Goal: Task Accomplishment & Management: Use online tool/utility

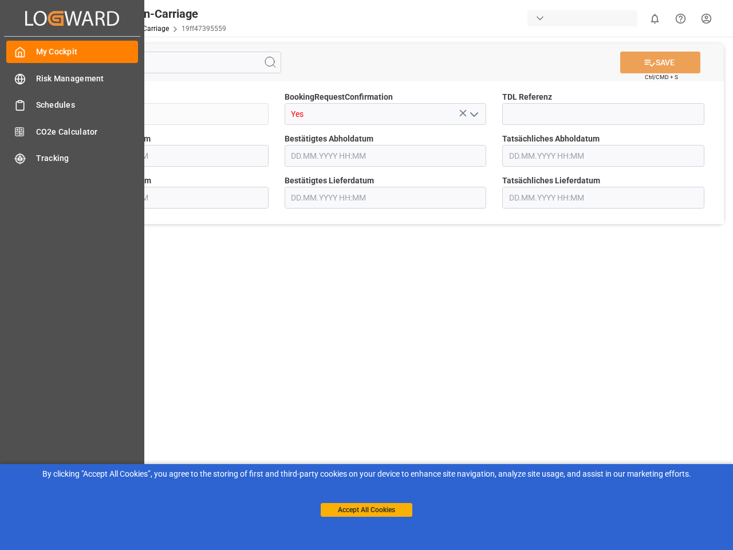
type input "[DATE] 00:00"
click at [367, 275] on main "SAVE Ctrl/CMD + S Sendung QKA25-010115 BookingRequestConfirmation Yes TDL Refer…" at bounding box center [385, 290] width 691 height 507
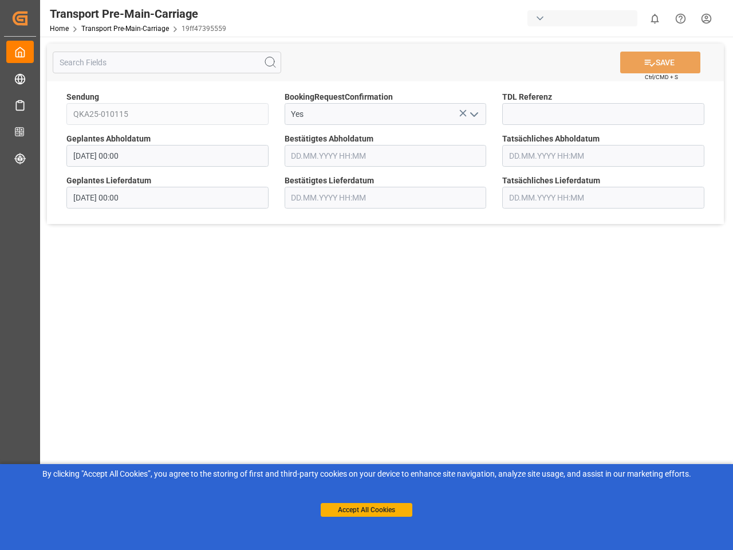
click at [36, 18] on div "Created by potrace 1.15, written by [PERSON_NAME] [DATE]-[DATE] Created by potr…" at bounding box center [20, 18] width 32 height 36
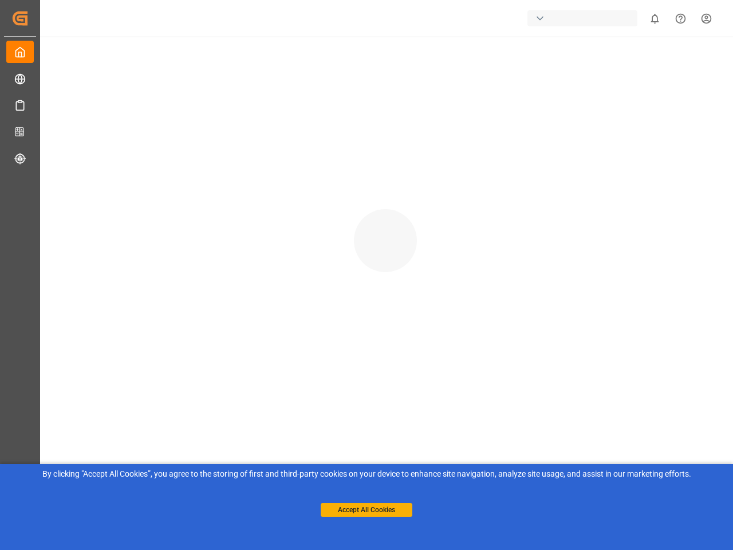
click at [585, 18] on div "button" at bounding box center [583, 18] width 110 height 16
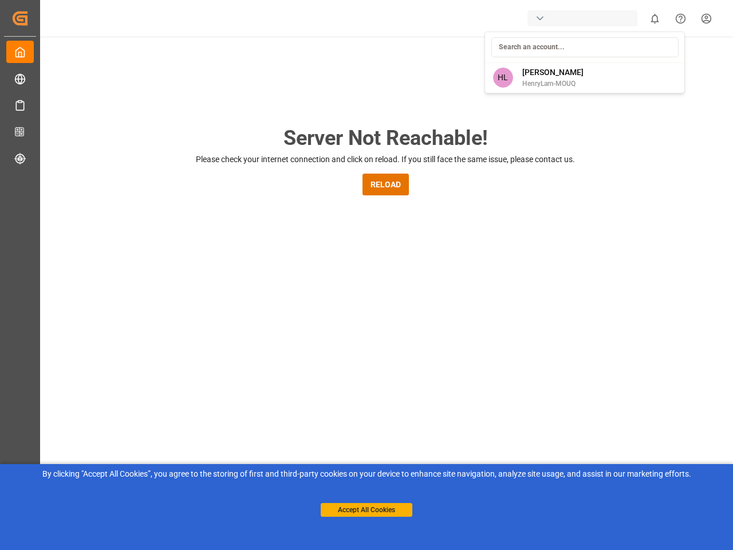
click at [655, 18] on html "Created by potrace 1.15, written by [PERSON_NAME] [DATE]-[DATE] Created by potr…" at bounding box center [366, 275] width 733 height 550
click at [680, 18] on icon "Help Center" at bounding box center [681, 19] width 12 height 12
click at [270, 62] on div "Server Not Reachable! Please check your internet connection and click on reload…" at bounding box center [385, 439] width 695 height 804
click at [660, 62] on div "Server Not Reachable! Please check your internet connection and click on reload…" at bounding box center [385, 439] width 695 height 804
click at [463, 113] on div "Server Not Reachable! Please check your internet connection and click on reload…" at bounding box center [385, 439] width 695 height 804
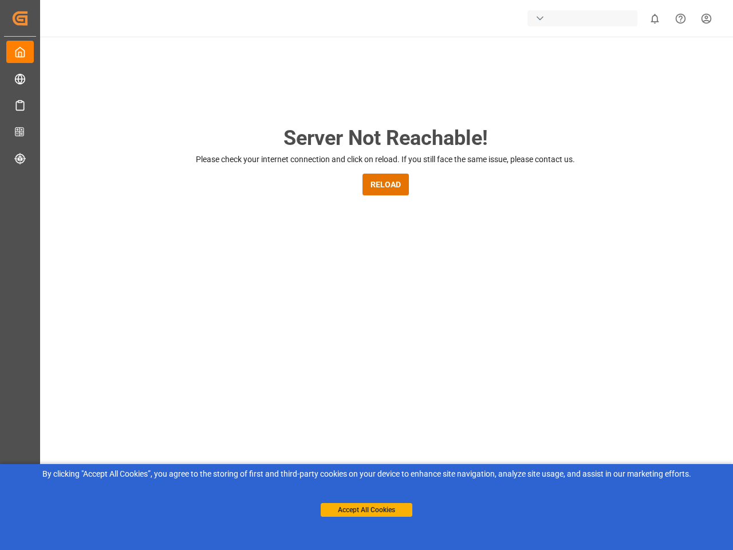
click at [474, 114] on div "Server Not Reachable! Please check your internet connection and click on reload…" at bounding box center [385, 439] width 695 height 804
click at [367, 510] on button "Accept All Cookies" at bounding box center [367, 510] width 92 height 14
